Goal: Task Accomplishment & Management: Manage account settings

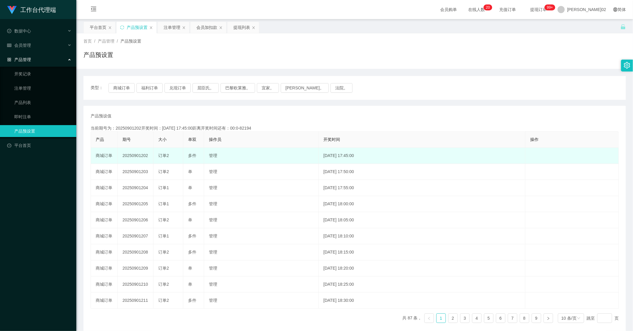
click at [259, 154] on td "管理" at bounding box center [261, 156] width 114 height 16
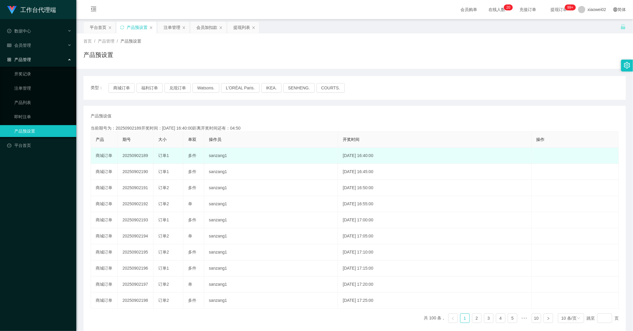
click at [139, 156] on td "20250902189" at bounding box center [136, 156] width 36 height 16
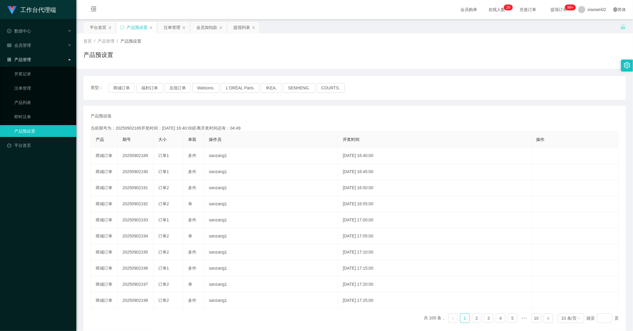
copy td "20250902189"
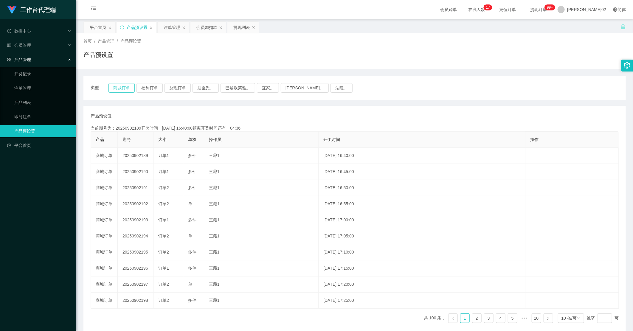
click at [126, 90] on button "商城订单" at bounding box center [122, 88] width 26 height 10
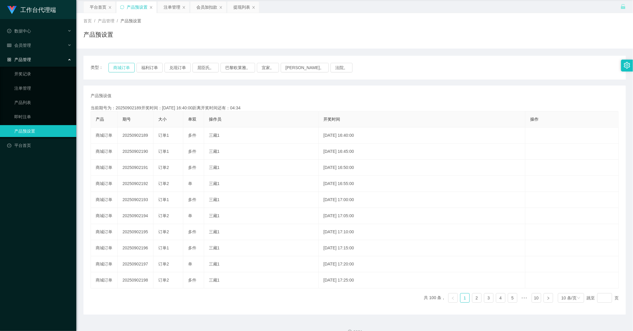
scroll to position [32, 0]
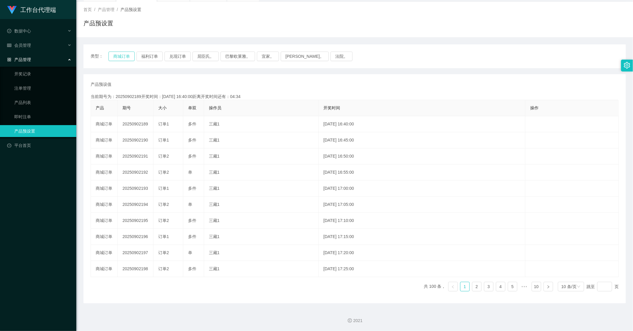
click at [121, 56] on button "商城订单" at bounding box center [122, 57] width 26 height 10
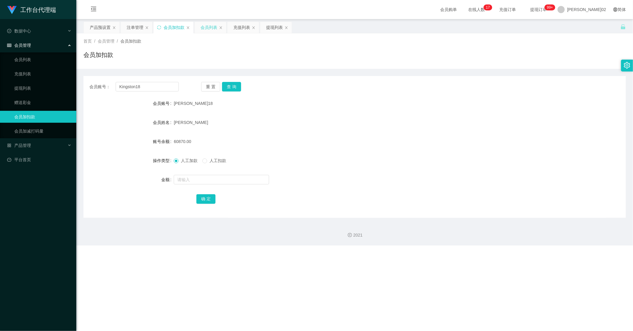
click at [215, 25] on div "会员列表" at bounding box center [209, 27] width 17 height 11
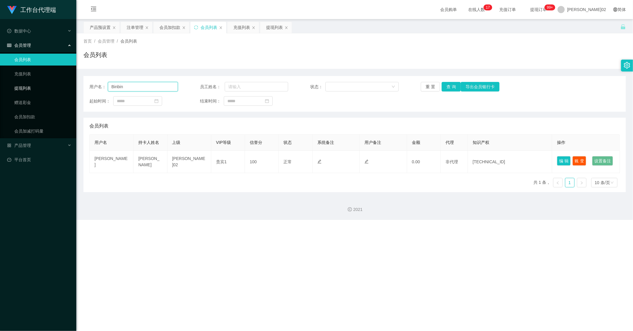
drag, startPoint x: 150, startPoint y: 89, endPoint x: 66, endPoint y: 86, distance: 83.5
click at [63, 89] on section "工作台代理端 数据中心 会员管理 会员列表 充值列表 提现列表 赠送彩金 会员加扣款 会员加减打码量 产品管理 开奖记录 注单管理 产品列表 即时注单 产品预…" at bounding box center [316, 110] width 633 height 220
paste input "Kingston18"
type input "Kingston18"
click at [452, 87] on button "查 询" at bounding box center [451, 87] width 19 height 10
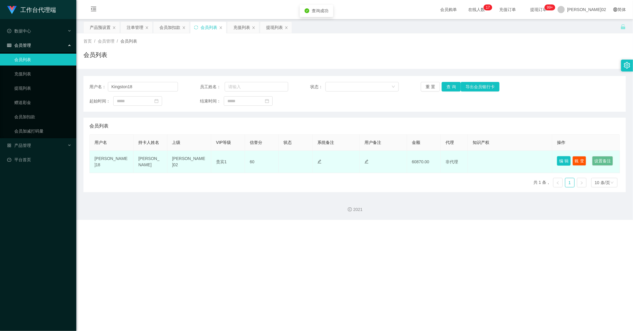
click at [493, 160] on button "编 辑" at bounding box center [564, 161] width 14 height 10
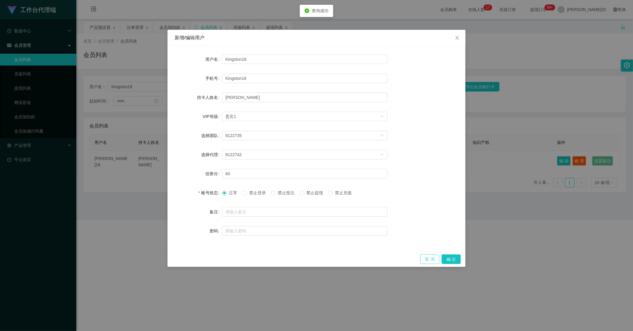
click at [435, 223] on button "取 消" at bounding box center [429, 260] width 19 height 10
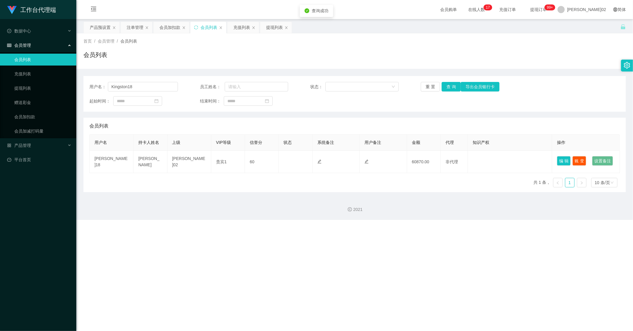
drag, startPoint x: 425, startPoint y: 220, endPoint x: 432, endPoint y: 204, distance: 16.7
click at [430, 209] on div "工作台代理端 数据中心 会员管理 会员列表 充值列表 提现列表 赠送彩金 会员加扣款 会员加减打码量 产品管理 开奖记录 注单管理 产品列表 即时注单 产品预…" at bounding box center [316, 165] width 633 height 331
click at [455, 85] on button "查 询" at bounding box center [451, 87] width 19 height 10
drag, startPoint x: 151, startPoint y: 88, endPoint x: 71, endPoint y: 77, distance: 81.0
click at [47, 88] on section "工作台代理端 数据中心 会员管理 会员列表 充值列表 提现列表 赠送彩金 会员加扣款 会员加减打码量 产品管理 开奖记录 注单管理 产品列表 即时注单 产品预…" at bounding box center [316, 110] width 633 height 220
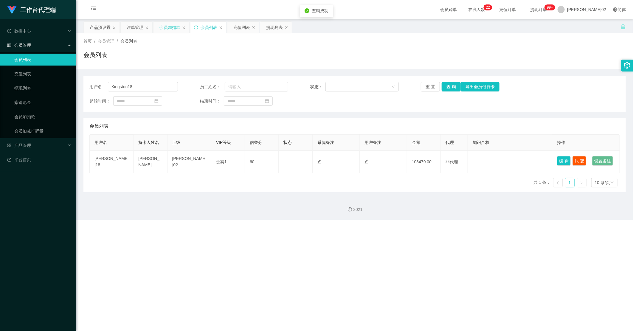
click at [172, 30] on div "会员加扣款" at bounding box center [170, 27] width 21 height 11
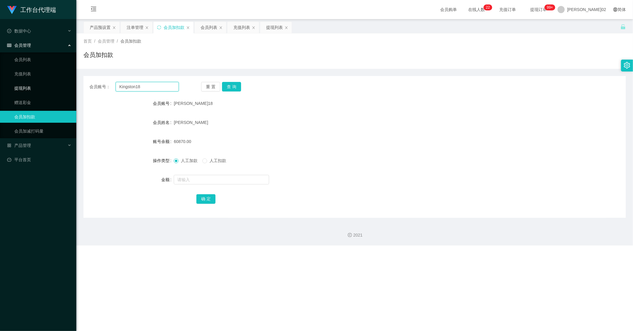
drag, startPoint x: 99, startPoint y: 85, endPoint x: 54, endPoint y: 83, distance: 45.4
click at [54, 84] on section "工作台代理端 数据中心 会员管理 会员列表 充值列表 提现列表 赠送彩金 会员加扣款 会员加减打码量 产品管理 开奖记录 注单管理 产品列表 即时注单 产品预…" at bounding box center [316, 123] width 633 height 246
click at [149, 88] on input "Kingston18" at bounding box center [147, 87] width 63 height 10
drag, startPoint x: 149, startPoint y: 88, endPoint x: 190, endPoint y: 87, distance: 41.2
click at [72, 88] on section "工作台代理端 数据中心 会员管理 会员列表 充值列表 提现列表 赠送彩金 会员加扣款 会员加减打码量 产品管理 开奖记录 注单管理 产品列表 即时注单 产品预…" at bounding box center [316, 123] width 633 height 246
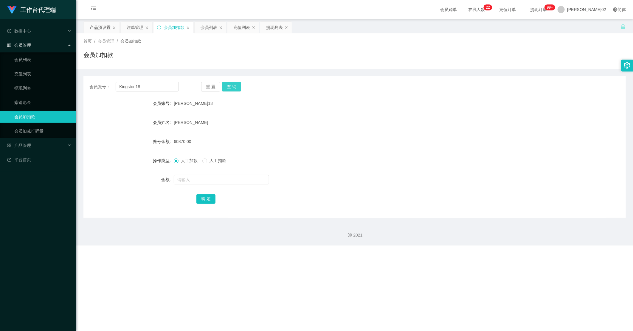
click at [230, 85] on button "查 询" at bounding box center [231, 87] width 19 height 10
click at [235, 86] on button "查 询" at bounding box center [231, 87] width 19 height 10
click at [235, 86] on div "重 置 查 询" at bounding box center [245, 87] width 89 height 10
drag, startPoint x: 235, startPoint y: 86, endPoint x: 359, endPoint y: 118, distance: 128.4
click at [347, 134] on form "会员账号 金斯敦18 会员姓名 李嘉嘉 账号余额 103479.00 操作类型 人工加款 人工扣款 金额 确 定" at bounding box center [354, 151] width 543 height 107
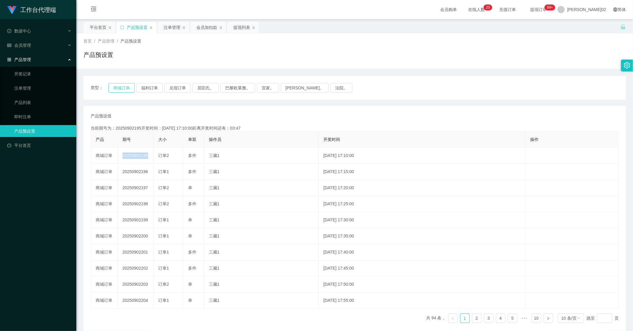
click at [117, 84] on button "商城订单" at bounding box center [122, 88] width 26 height 10
click at [119, 91] on button "商城订单" at bounding box center [122, 88] width 26 height 10
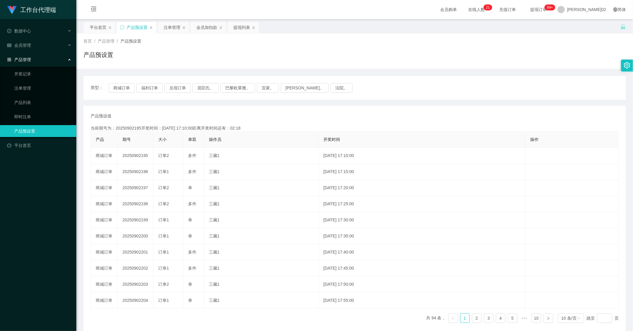
click at [185, 114] on div "产品预设值 添加期号" at bounding box center [355, 116] width 528 height 6
click at [126, 85] on button "商城订单" at bounding box center [122, 88] width 26 height 10
click at [366, 109] on div "产品预设值 添加期号 当前期号为：20250902195开奖时间：2025-09-02 17:10:00距离开奖时间还有：02:06 产品 期号 大小 单双 …" at bounding box center [354, 220] width 543 height 229
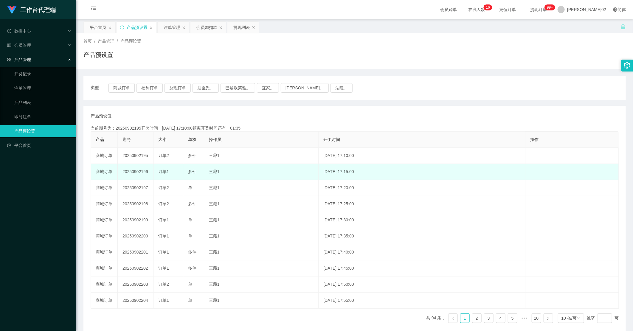
click at [144, 172] on td "20250902196" at bounding box center [136, 172] width 36 height 16
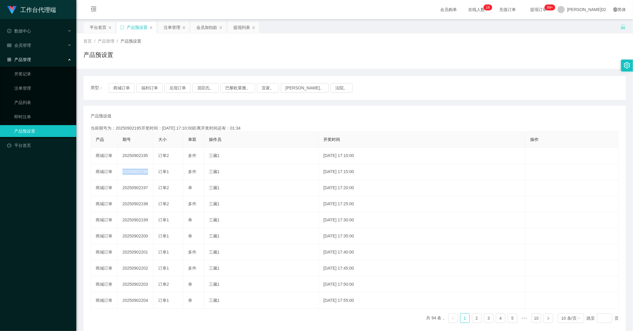
copy td "20250902196"
drag, startPoint x: 126, startPoint y: 83, endPoint x: 194, endPoint y: 99, distance: 70.1
click at [126, 83] on button "商城订单" at bounding box center [122, 88] width 26 height 10
drag, startPoint x: 304, startPoint y: 144, endPoint x: 543, endPoint y: 7, distance: 275.0
click at [308, 142] on th "操作员" at bounding box center [261, 140] width 114 height 16
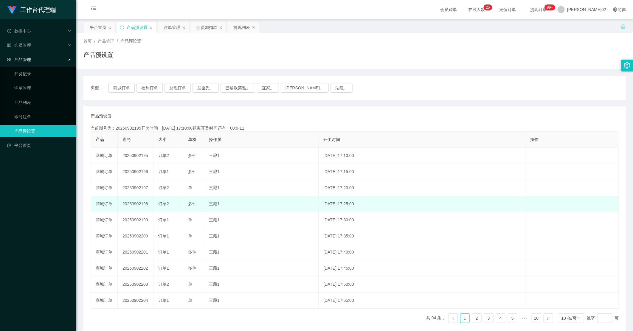
click at [236, 196] on td "三藏1" at bounding box center [261, 204] width 114 height 16
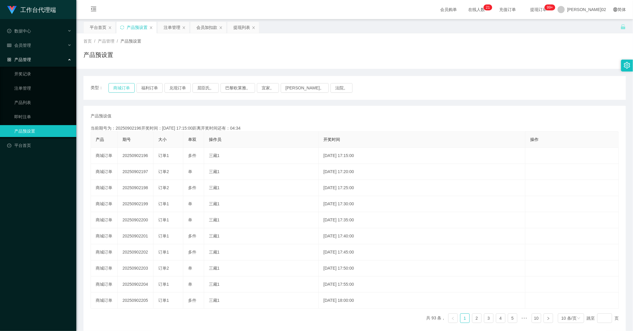
click at [126, 88] on button "商城订单" at bounding box center [122, 88] width 26 height 10
drag, startPoint x: 159, startPoint y: 103, endPoint x: 162, endPoint y: 105, distance: 3.4
click at [159, 103] on div "类型： 商城订单 福利订单 兑现订单 屈臣氏。 巴黎欧莱雅。 宜家。 [PERSON_NAME]。 法院。 产品预设值 添加期号 当前期号为：20250902…" at bounding box center [354, 205] width 543 height 259
